Goal: Task Accomplishment & Management: Complete application form

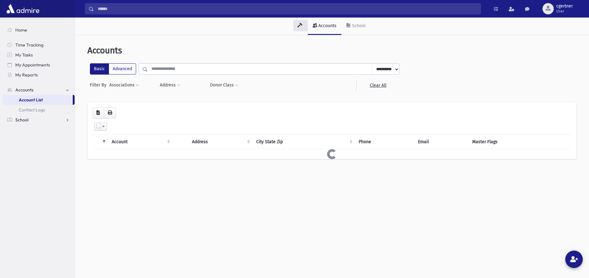
drag, startPoint x: 0, startPoint y: 0, endPoint x: 25, endPoint y: 125, distance: 127.0
click at [25, 122] on span "School" at bounding box center [21, 120] width 13 height 6
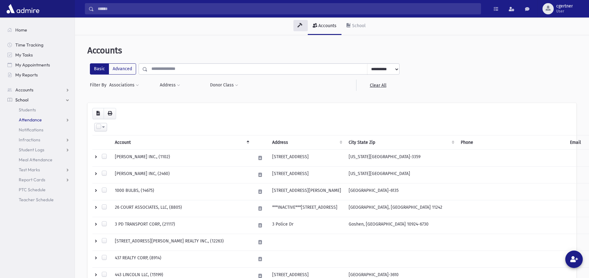
click at [28, 118] on span "Attendance" at bounding box center [30, 120] width 23 height 6
drag, startPoint x: 26, startPoint y: 136, endPoint x: 27, endPoint y: 131, distance: 4.6
click at [27, 135] on ul "Entry List Monitoring" at bounding box center [38, 140] width 72 height 30
click at [31, 118] on span "Attendance" at bounding box center [30, 120] width 23 height 6
click at [29, 133] on link "Entry" at bounding box center [38, 130] width 72 height 10
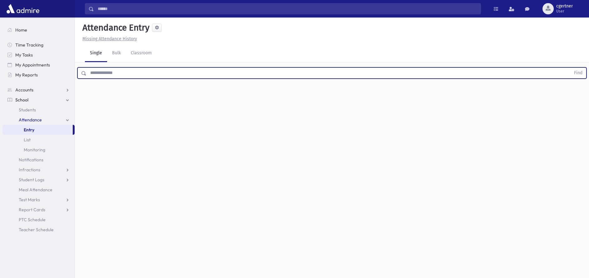
click at [123, 70] on input "text" at bounding box center [329, 72] width 484 height 11
click at [571, 68] on button "Find" at bounding box center [579, 73] width 16 height 11
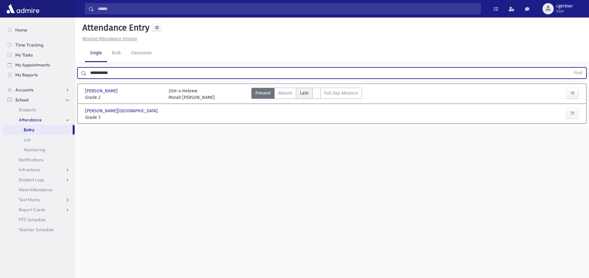
click at [299, 92] on label "Late L" at bounding box center [304, 93] width 17 height 11
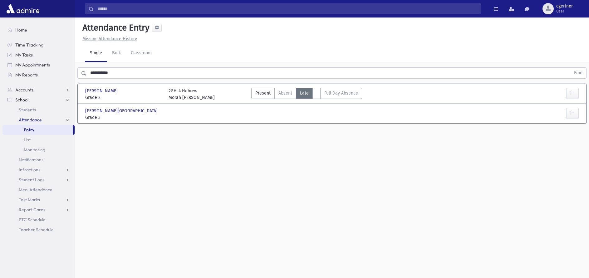
click at [300, 91] on label "Late L" at bounding box center [304, 93] width 17 height 11
click at [301, 91] on span "Late" at bounding box center [304, 93] width 9 height 7
click at [300, 91] on span "Late" at bounding box center [304, 93] width 9 height 7
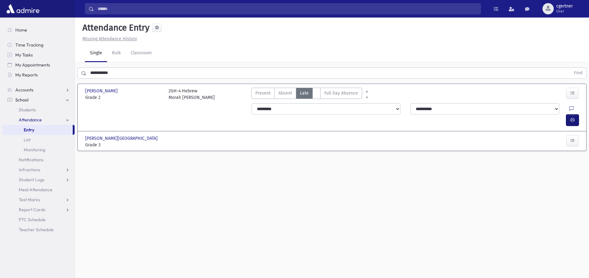
click at [571, 117] on icon "button" at bounding box center [573, 119] width 4 height 5
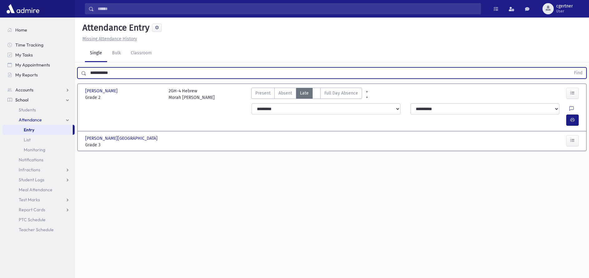
drag, startPoint x: 119, startPoint y: 73, endPoint x: -2, endPoint y: 96, distance: 123.7
click at [87, 79] on input "**********" at bounding box center [329, 72] width 484 height 11
click at [571, 68] on button "Find" at bounding box center [579, 73] width 16 height 11
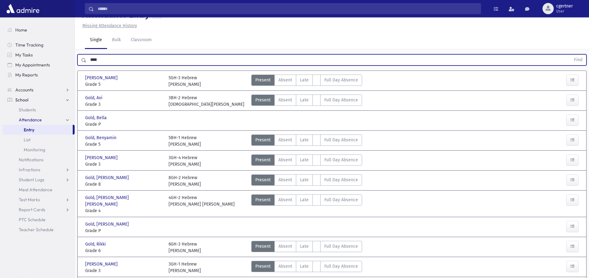
scroll to position [32, 0]
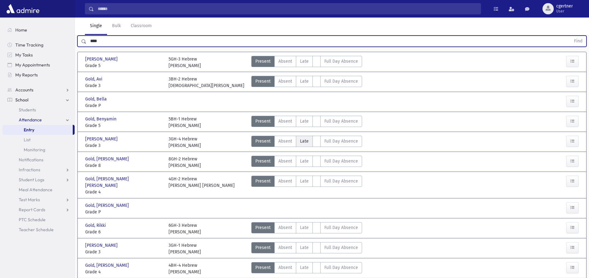
click at [302, 140] on span "Late" at bounding box center [304, 141] width 9 height 7
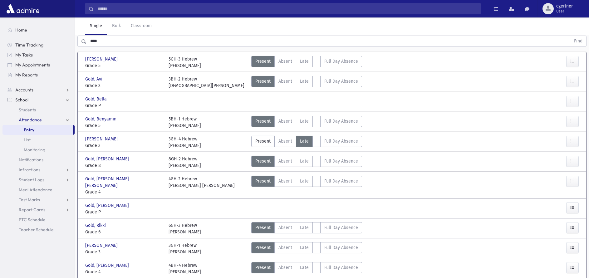
click at [302, 140] on span "Late" at bounding box center [304, 141] width 9 height 7
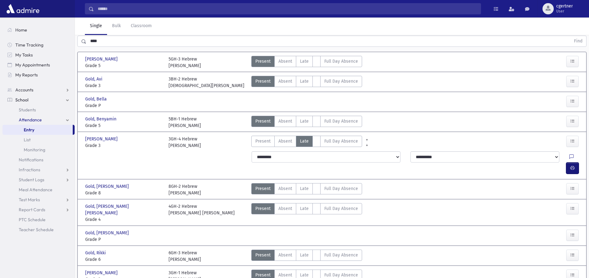
click at [569, 163] on button "button" at bounding box center [573, 168] width 12 height 11
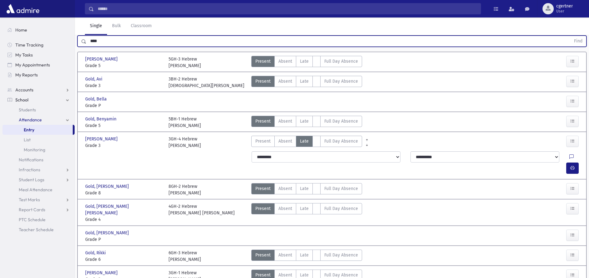
drag, startPoint x: 99, startPoint y: 42, endPoint x: -2, endPoint y: 60, distance: 103.4
click at [87, 47] on input "****" at bounding box center [329, 41] width 484 height 11
click at [571, 36] on button "Find" at bounding box center [579, 41] width 16 height 11
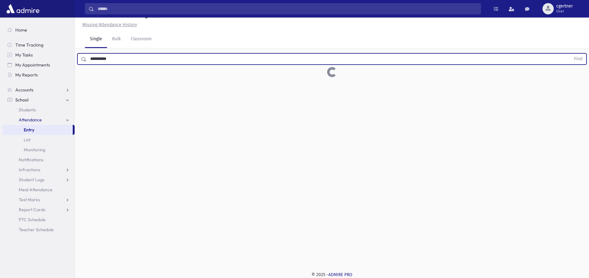
scroll to position [14, 0]
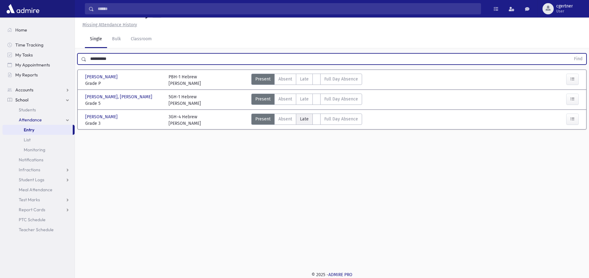
click at [308, 118] on label "Late L" at bounding box center [304, 119] width 17 height 11
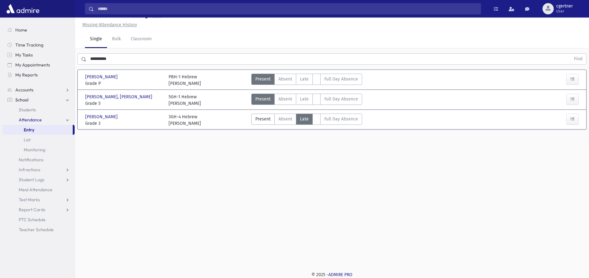
click at [308, 118] on label "Late L" at bounding box center [304, 119] width 17 height 11
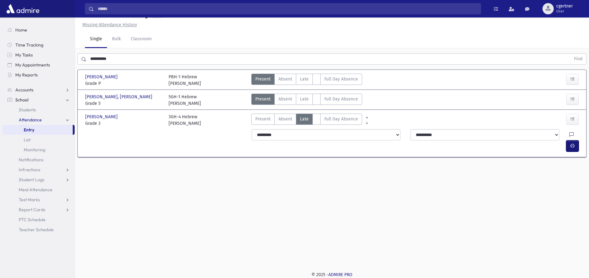
click at [576, 141] on button "button" at bounding box center [573, 146] width 12 height 11
click at [172, 222] on div "**********" at bounding box center [332, 133] width 514 height 261
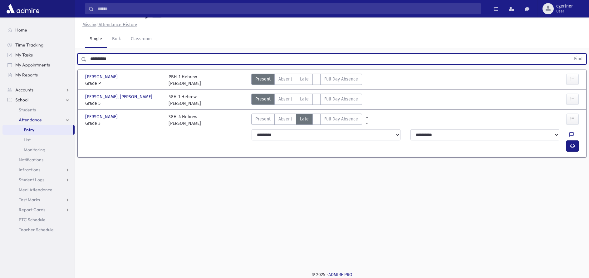
drag, startPoint x: 121, startPoint y: 61, endPoint x: -2, endPoint y: 60, distance: 123.7
click at [87, 60] on input "**********" at bounding box center [329, 58] width 484 height 11
click at [571, 54] on button "Find" at bounding box center [579, 59] width 16 height 11
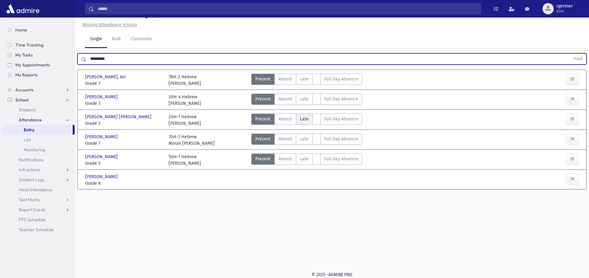
click at [298, 121] on label "Late L" at bounding box center [304, 119] width 17 height 11
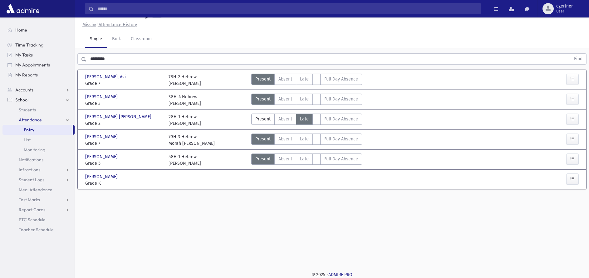
click at [299, 119] on label "Late L" at bounding box center [304, 119] width 17 height 11
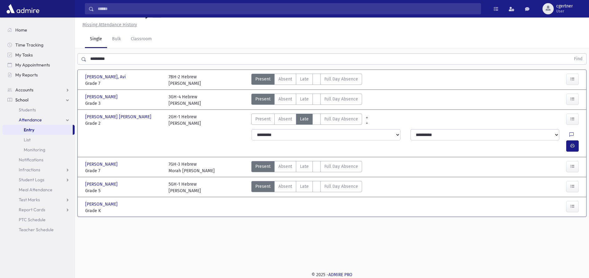
click at [305, 118] on span "Late" at bounding box center [304, 119] width 9 height 7
click at [571, 143] on icon "button" at bounding box center [573, 145] width 4 height 5
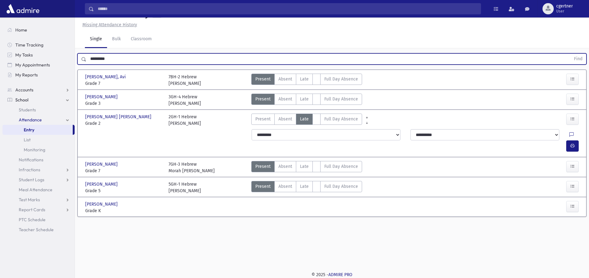
drag, startPoint x: 127, startPoint y: 57, endPoint x: -2, endPoint y: 64, distance: 129.5
click at [87, 64] on input "*********" at bounding box center [329, 58] width 484 height 11
click at [571, 54] on button "Find" at bounding box center [579, 59] width 16 height 11
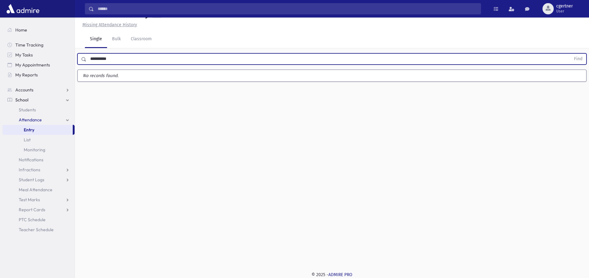
click at [571, 54] on button "Find" at bounding box center [579, 59] width 16 height 11
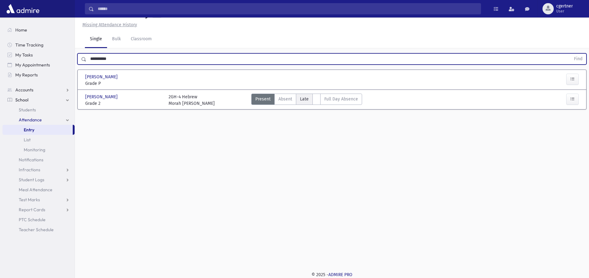
click at [304, 99] on span "Late" at bounding box center [304, 99] width 9 height 7
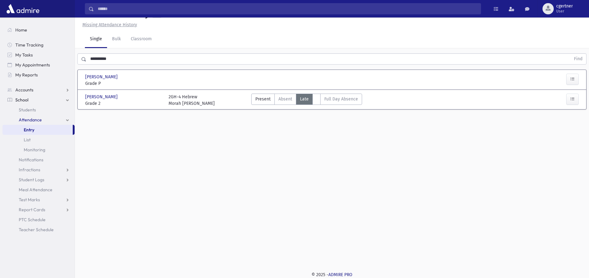
click at [304, 98] on span "Late" at bounding box center [304, 99] width 9 height 7
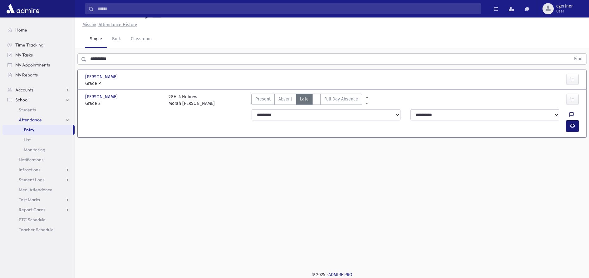
click at [574, 123] on icon "button" at bounding box center [573, 125] width 4 height 5
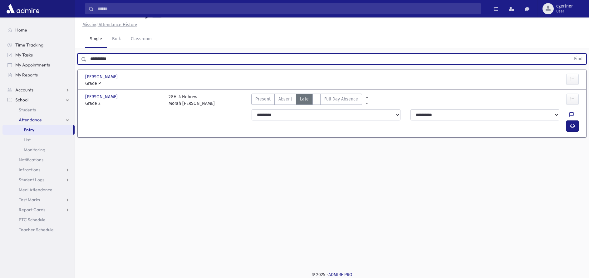
drag, startPoint x: 113, startPoint y: 57, endPoint x: -2, endPoint y: 55, distance: 115.3
click at [87, 55] on input "**********" at bounding box center [329, 58] width 484 height 11
click at [571, 54] on button "Find" at bounding box center [579, 59] width 16 height 11
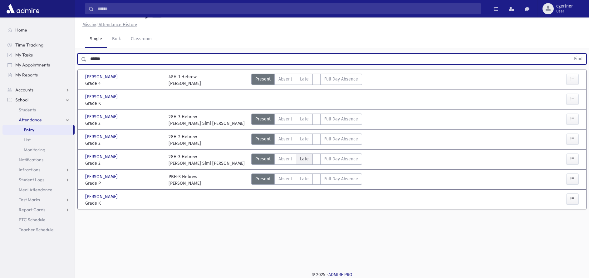
click at [299, 157] on label "Late L" at bounding box center [304, 159] width 17 height 11
click at [299, 156] on label "Late L" at bounding box center [304, 159] width 17 height 11
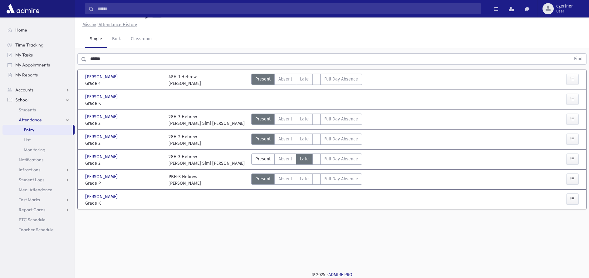
click at [299, 156] on label "Late L" at bounding box center [304, 159] width 17 height 11
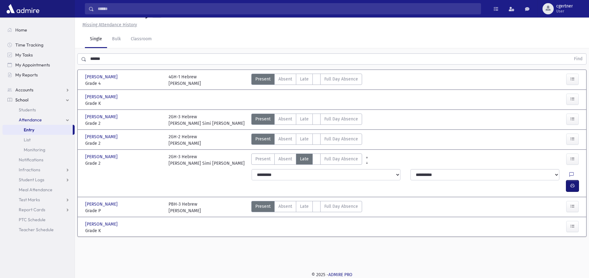
click at [571, 183] on icon "button" at bounding box center [573, 185] width 4 height 5
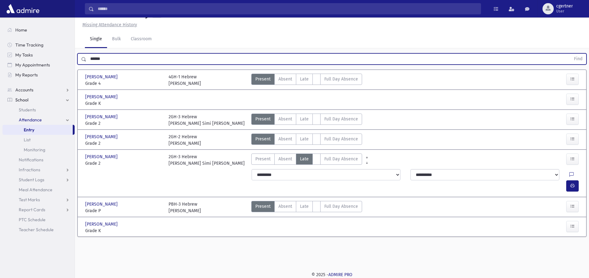
drag, startPoint x: 109, startPoint y: 61, endPoint x: 28, endPoint y: 50, distance: 81.2
click at [87, 53] on input "******" at bounding box center [329, 58] width 484 height 11
click at [571, 54] on button "Find" at bounding box center [579, 59] width 16 height 11
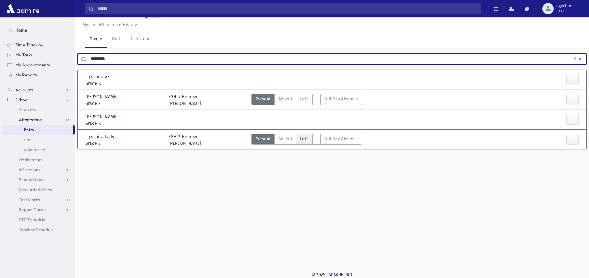
click at [303, 137] on span "Late" at bounding box center [304, 139] width 9 height 7
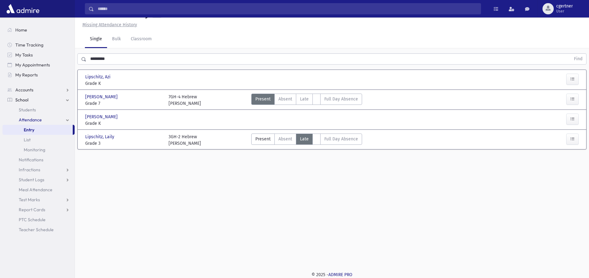
click at [303, 137] on span "Late" at bounding box center [304, 139] width 9 height 7
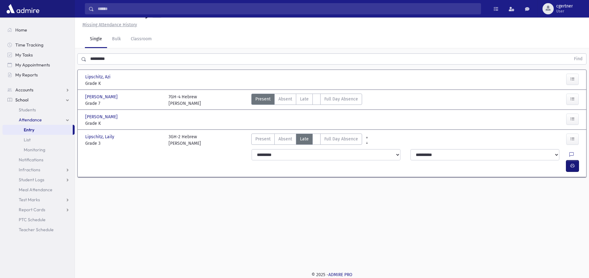
click at [570, 161] on button "button" at bounding box center [573, 166] width 12 height 11
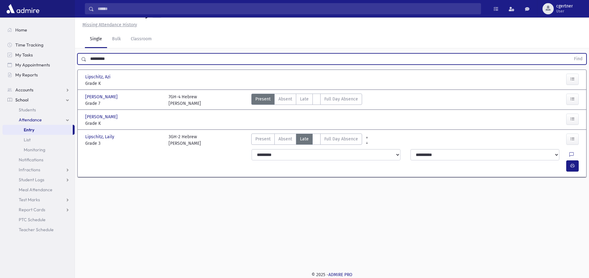
drag, startPoint x: 108, startPoint y: 57, endPoint x: -2, endPoint y: 63, distance: 110.4
click at [87, 63] on input "*********" at bounding box center [329, 58] width 484 height 11
drag, startPoint x: 113, startPoint y: 56, endPoint x: 66, endPoint y: 52, distance: 47.6
click at [87, 53] on input "*********" at bounding box center [329, 58] width 484 height 11
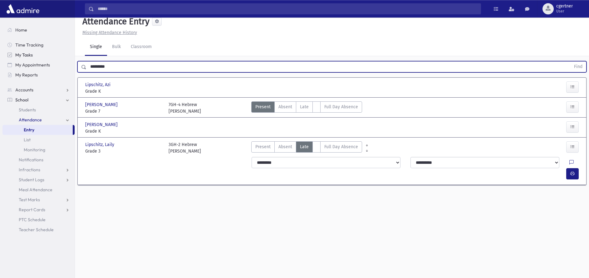
scroll to position [0, 0]
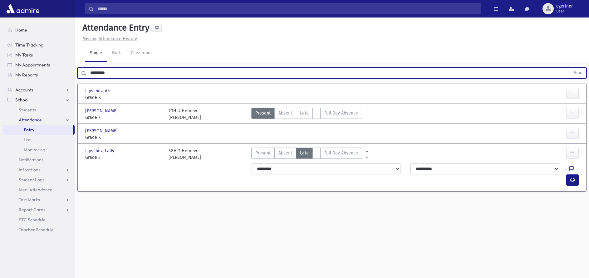
drag, startPoint x: 127, startPoint y: 72, endPoint x: 50, endPoint y: 50, distance: 80.4
click at [87, 67] on input "*********" at bounding box center [329, 72] width 484 height 11
click at [571, 68] on button "Find" at bounding box center [579, 73] width 16 height 11
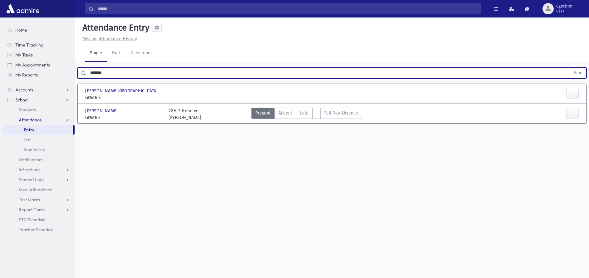
click at [303, 107] on div "Einhorn, Ella Einhorn, Ella Grade 2 Grade 2 2GH-2 Hebrew Morah Chapler Present …" at bounding box center [332, 113] width 505 height 14
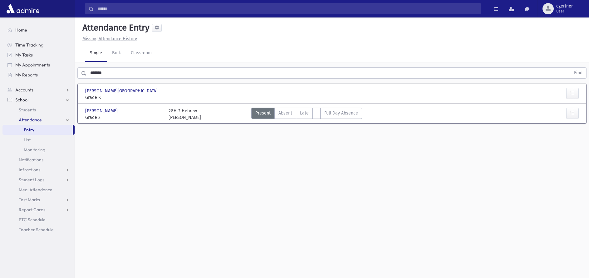
click at [303, 107] on div "Einhorn, Ella Einhorn, Ella Grade 2 Grade 2 2GH-2 Hebrew Morah Chapler Present …" at bounding box center [332, 113] width 505 height 14
click at [304, 115] on span "Late" at bounding box center [304, 113] width 9 height 7
click at [304, 114] on span "Late" at bounding box center [304, 113] width 9 height 7
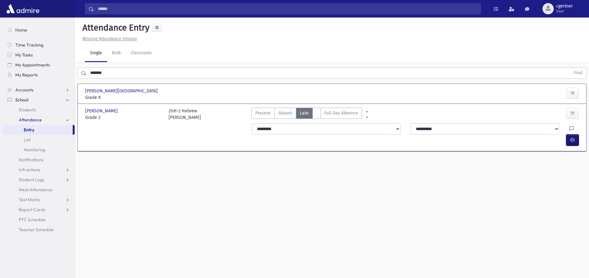
click at [574, 137] on icon "button" at bounding box center [573, 139] width 4 height 5
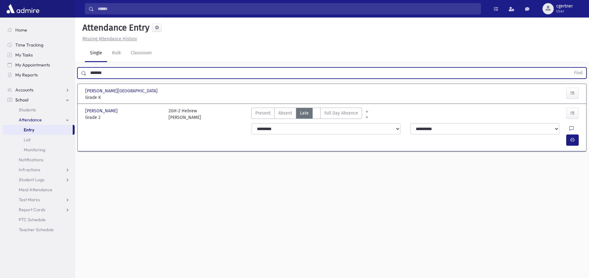
drag, startPoint x: 109, startPoint y: 72, endPoint x: -2, endPoint y: 71, distance: 110.6
click at [87, 71] on input "*******" at bounding box center [329, 72] width 484 height 11
click at [571, 68] on button "Find" at bounding box center [579, 73] width 16 height 11
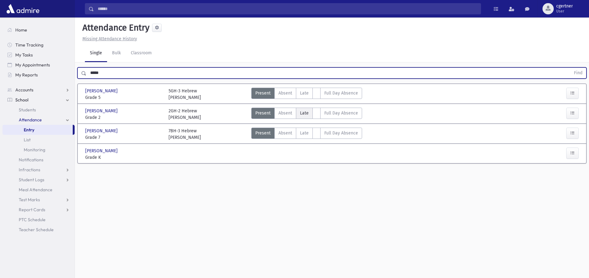
click at [299, 110] on label "Late L" at bounding box center [304, 113] width 17 height 11
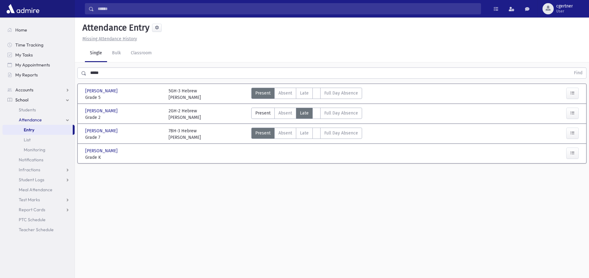
click at [300, 110] on label "Late L" at bounding box center [304, 113] width 17 height 11
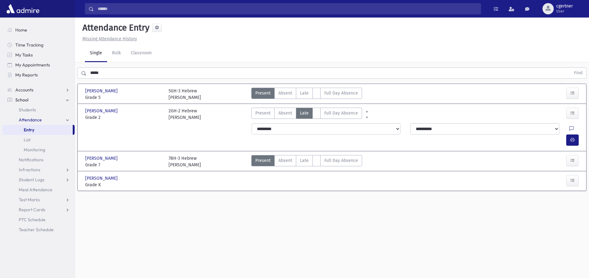
click at [300, 110] on label "Late L" at bounding box center [304, 113] width 17 height 11
click at [580, 135] on div at bounding box center [574, 140] width 15 height 11
click at [573, 137] on icon "button" at bounding box center [573, 139] width 4 height 5
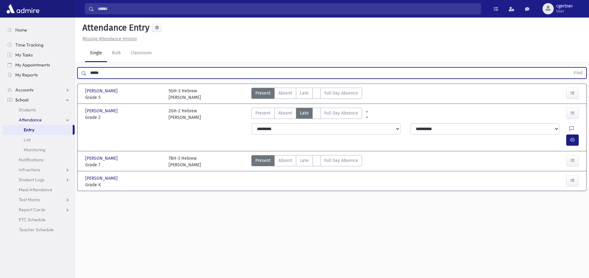
drag, startPoint x: 113, startPoint y: 77, endPoint x: 21, endPoint y: 83, distance: 92.9
click at [87, 79] on input "*****" at bounding box center [329, 72] width 484 height 11
drag, startPoint x: 77, startPoint y: 73, endPoint x: 63, endPoint y: 75, distance: 13.8
click at [87, 74] on input "*****" at bounding box center [329, 72] width 484 height 11
click at [571, 68] on button "Find" at bounding box center [579, 73] width 16 height 11
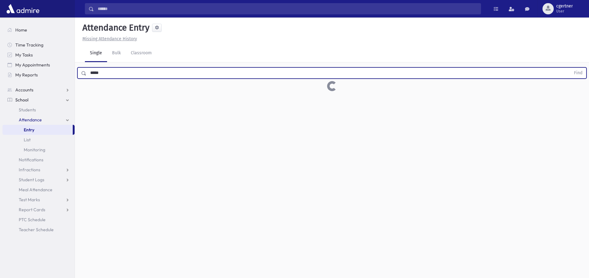
scroll to position [14, 0]
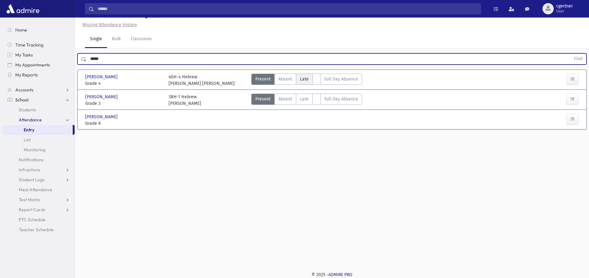
click at [304, 77] on span "Late" at bounding box center [304, 79] width 9 height 7
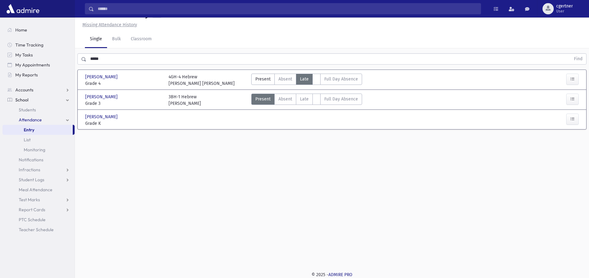
click at [304, 77] on span "Late" at bounding box center [304, 79] width 9 height 7
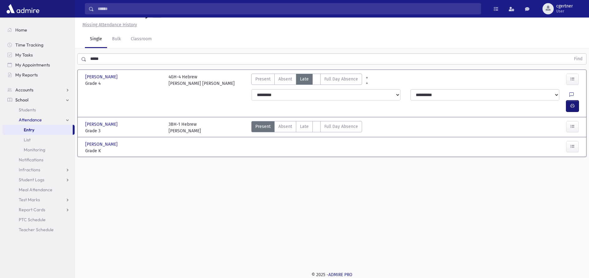
click at [573, 101] on button "button" at bounding box center [573, 106] width 12 height 11
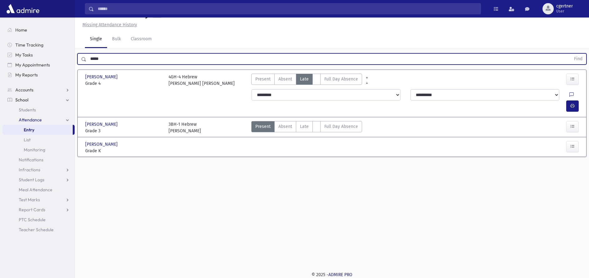
drag, startPoint x: 113, startPoint y: 56, endPoint x: 49, endPoint y: 57, distance: 64.0
click at [87, 57] on input "*****" at bounding box center [329, 58] width 484 height 11
click at [571, 54] on button "Find" at bounding box center [579, 59] width 16 height 11
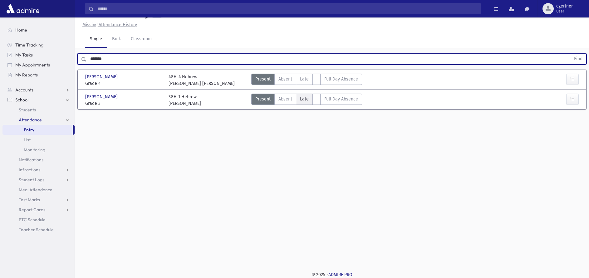
click at [303, 100] on span "Late" at bounding box center [304, 99] width 9 height 7
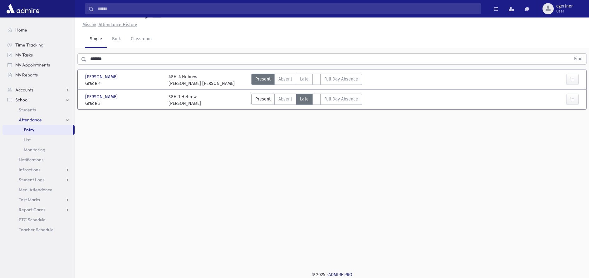
click at [303, 100] on span "Late" at bounding box center [304, 99] width 9 height 7
click at [303, 99] on span "Late" at bounding box center [304, 99] width 9 height 7
click at [302, 99] on span "Late" at bounding box center [304, 99] width 9 height 7
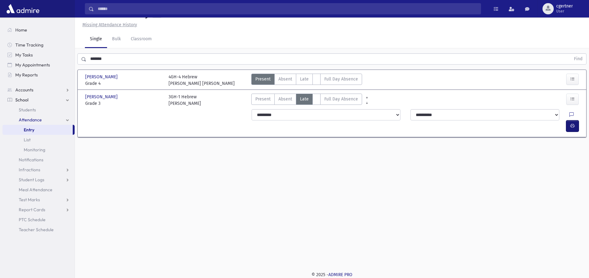
click at [576, 121] on button "button" at bounding box center [573, 126] width 12 height 11
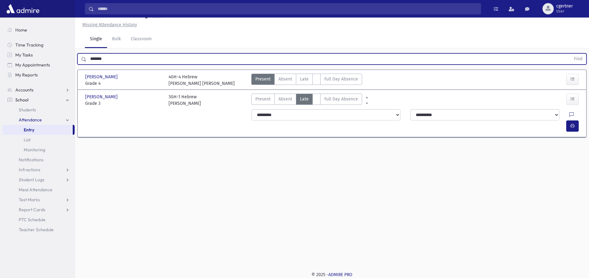
drag, startPoint x: 116, startPoint y: 56, endPoint x: 33, endPoint y: 57, distance: 82.5
click at [87, 57] on input "*******" at bounding box center [329, 58] width 484 height 11
type input "******"
click at [571, 54] on button "Find" at bounding box center [579, 59] width 16 height 11
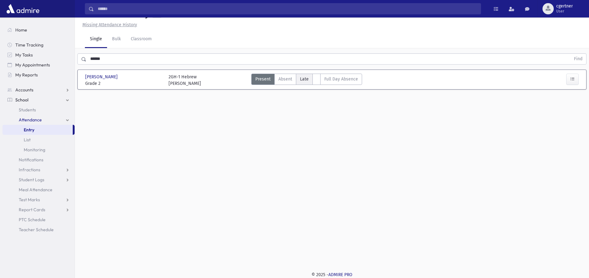
click at [301, 80] on span "Late" at bounding box center [304, 79] width 9 height 7
click at [302, 79] on span "Late" at bounding box center [304, 79] width 9 height 7
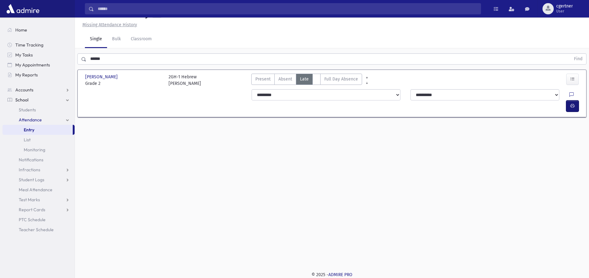
click at [572, 103] on icon "button" at bounding box center [573, 105] width 4 height 5
